Goal: Navigation & Orientation: Find specific page/section

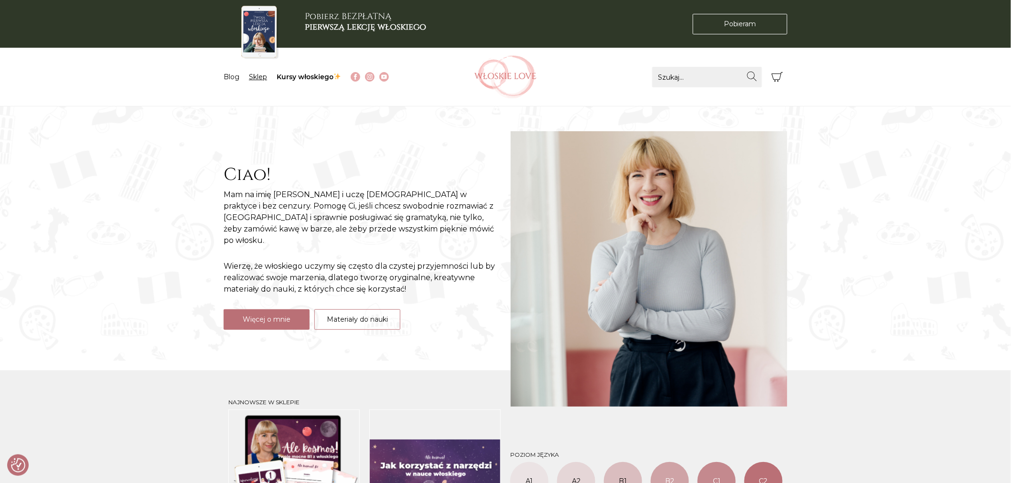
click at [263, 78] on link "Sklep" at bounding box center [258, 77] width 18 height 9
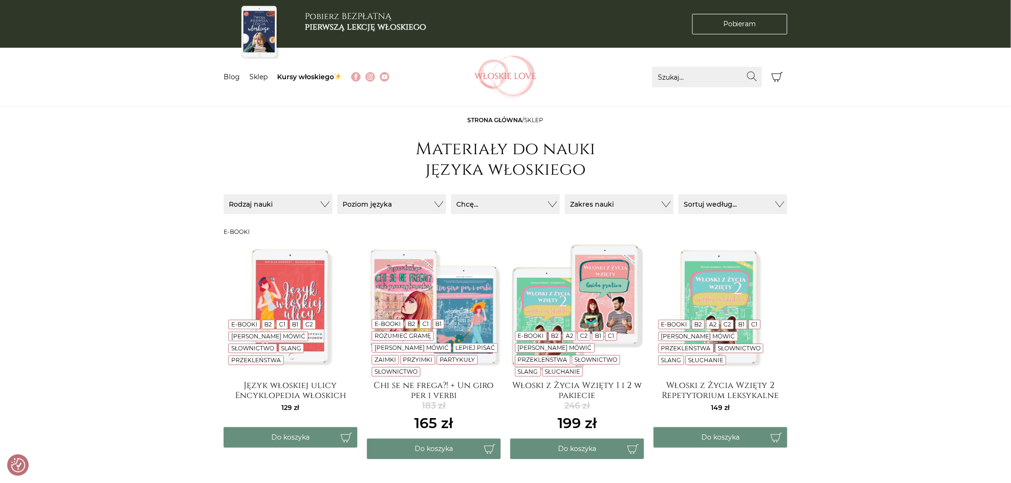
click at [505, 77] on img at bounding box center [505, 76] width 62 height 43
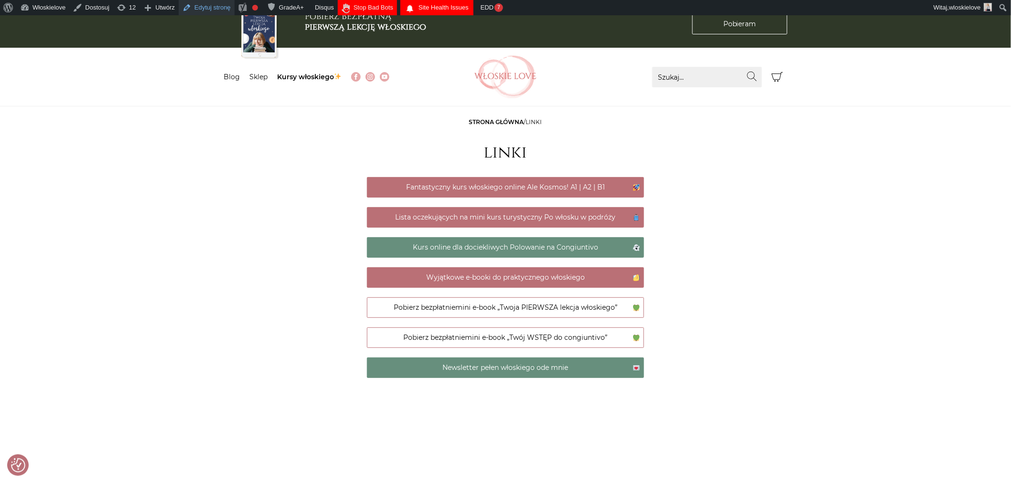
click at [221, 5] on link "Edytuj stronę" at bounding box center [207, 7] width 56 height 15
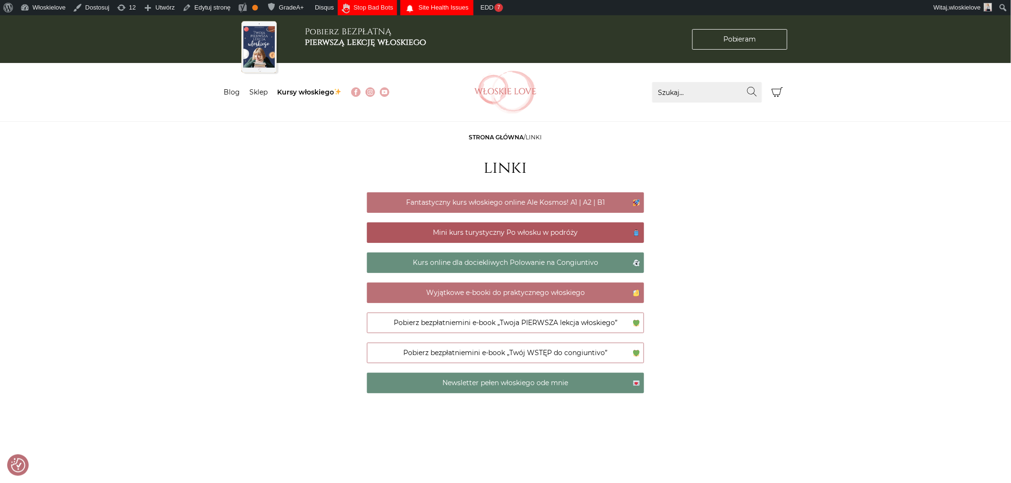
click at [503, 233] on link "Mini kurs turystyczny Po włosku w podróży" at bounding box center [505, 233] width 277 height 21
